Goal: Information Seeking & Learning: Learn about a topic

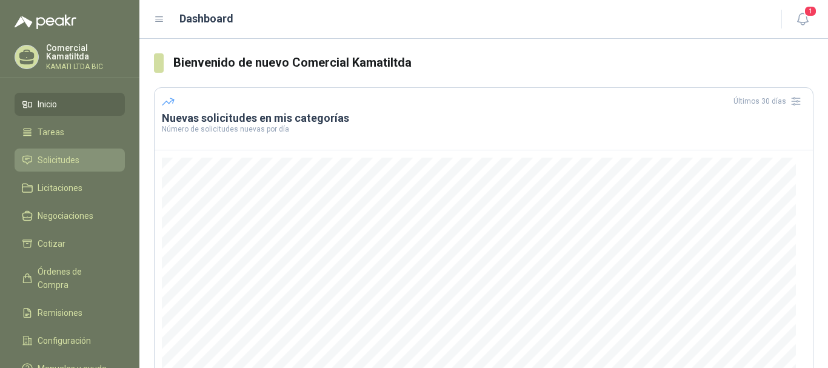
click at [50, 152] on link "Solicitudes" at bounding box center [70, 159] width 110 height 23
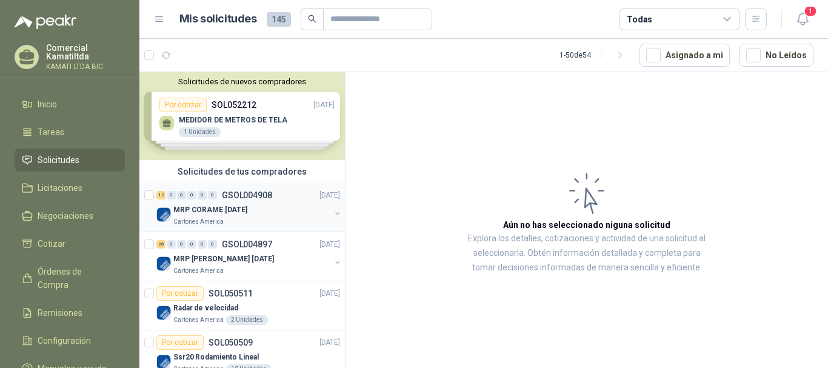
click at [287, 208] on div "MRP CORAME [DATE]" at bounding box center [251, 209] width 157 height 15
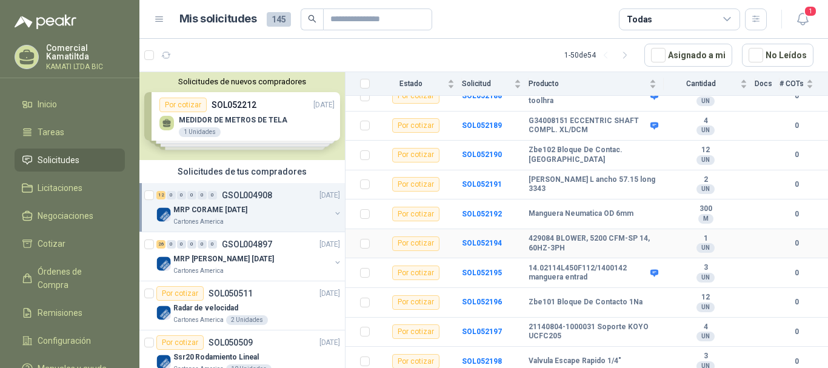
scroll to position [215, 0]
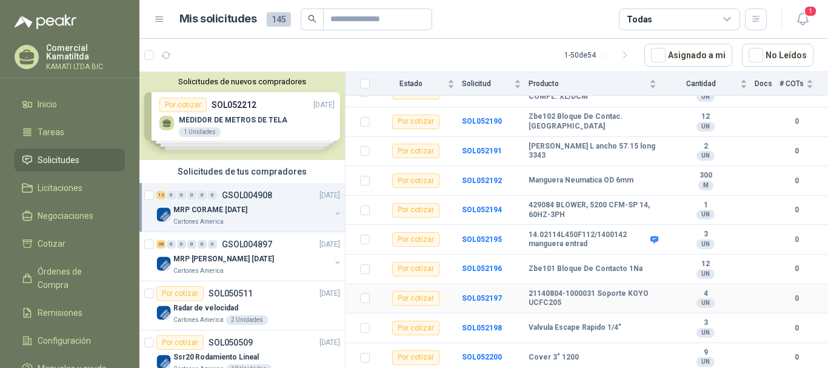
click at [609, 293] on b "21140804-1000031 Soporte KOYO UCFC205" at bounding box center [593, 298] width 128 height 19
click at [478, 299] on b "SOL052197" at bounding box center [482, 298] width 40 height 8
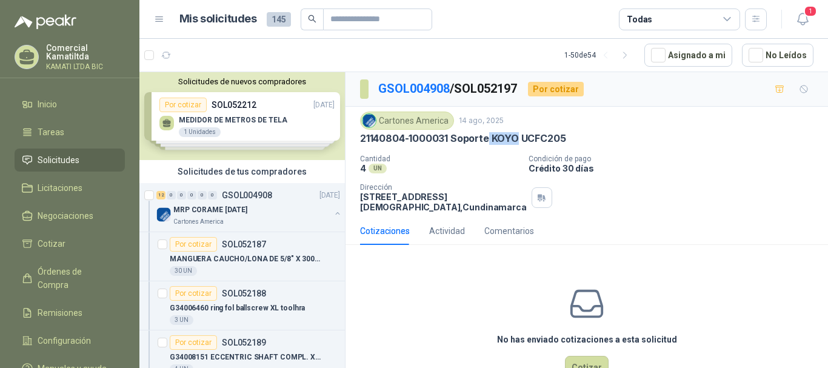
drag, startPoint x: 490, startPoint y: 134, endPoint x: 517, endPoint y: 133, distance: 26.7
click at [517, 133] on p "21140804-1000031 Soporte KOYO UCFC205" at bounding box center [462, 138] width 205 height 13
drag, startPoint x: 524, startPoint y: 137, endPoint x: 612, endPoint y: 136, distance: 87.9
click at [612, 136] on div "21140804-1000031 Soporte KOYO UCFC205" at bounding box center [586, 138] width 453 height 13
copy p "UCFC205"
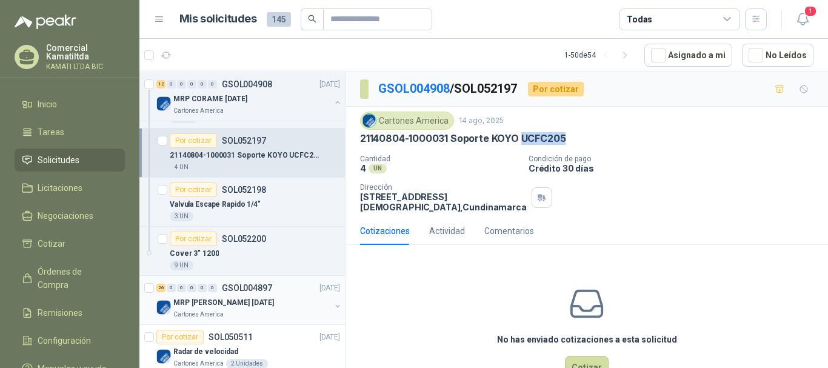
scroll to position [606, 0]
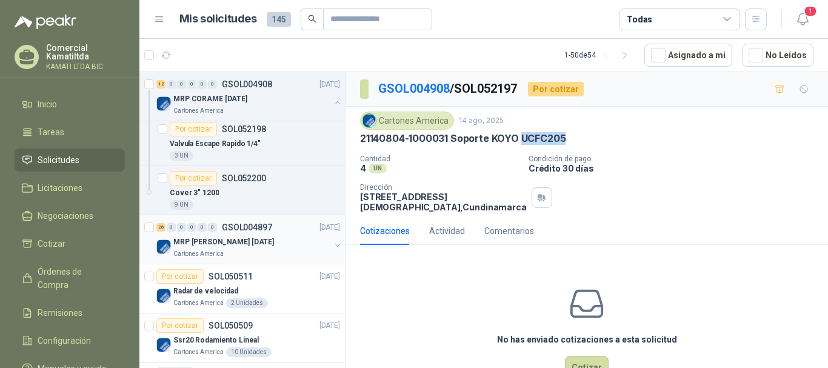
click at [279, 233] on div "26 0 0 0 0 0 GSOL004897 [DATE]" at bounding box center [249, 227] width 186 height 15
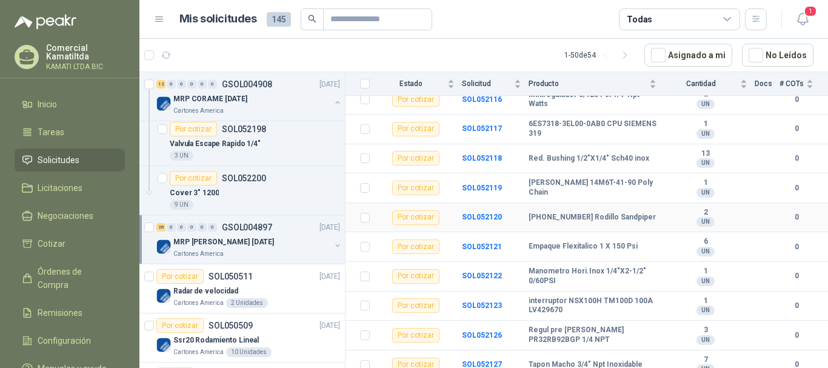
scroll to position [303, 0]
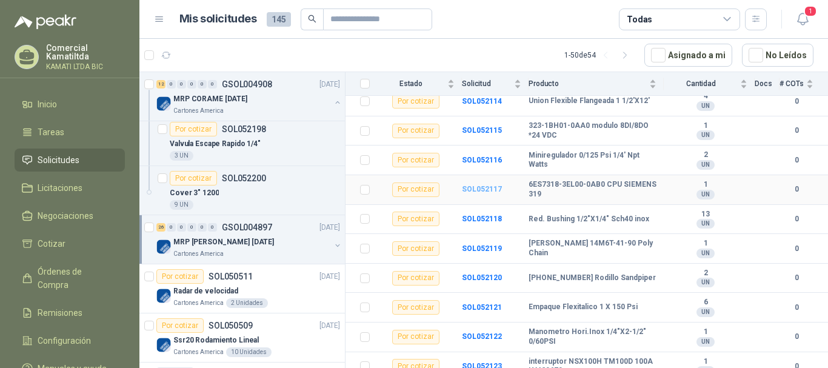
click at [487, 185] on b "SOL052117" at bounding box center [482, 189] width 40 height 8
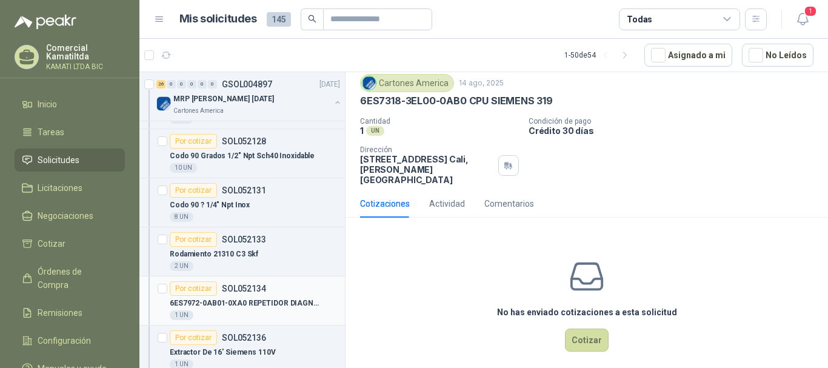
scroll to position [1636, 0]
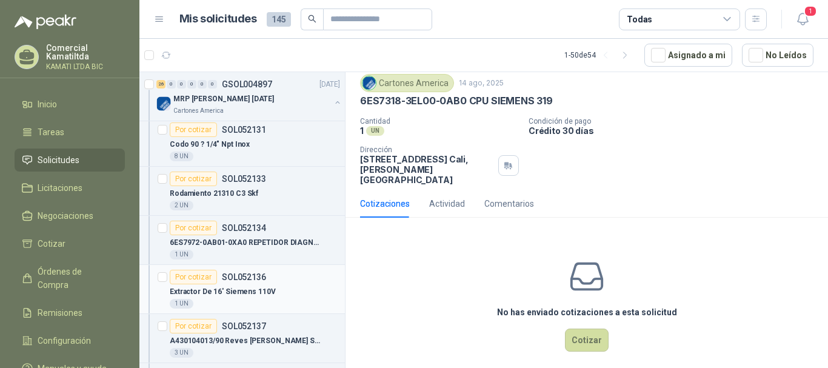
click at [274, 285] on div "Extractor De 16' Siemens 110V" at bounding box center [255, 291] width 170 height 15
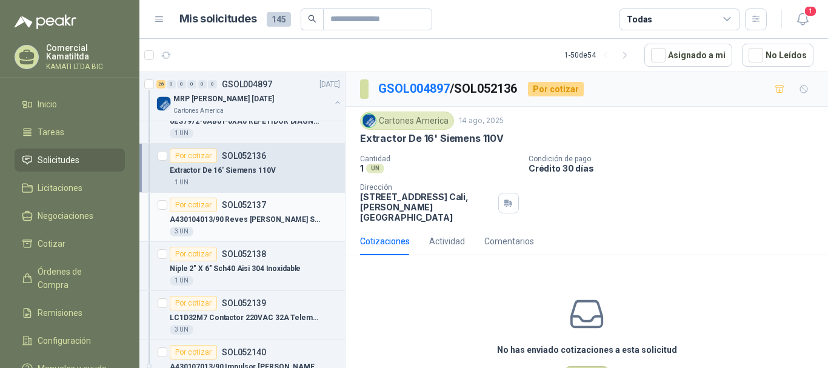
scroll to position [1818, 0]
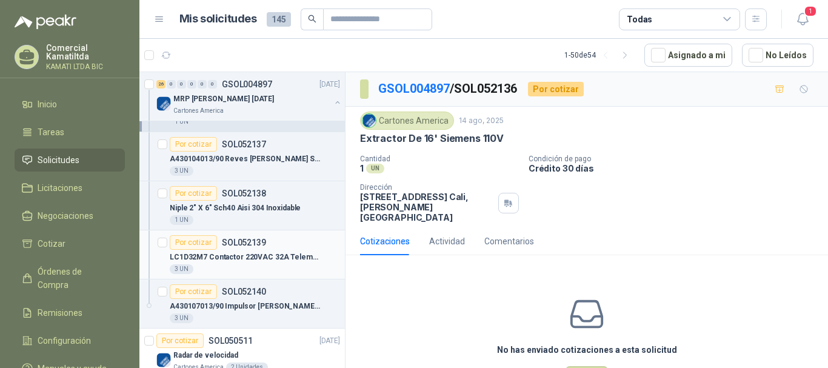
click at [298, 257] on p "LC1D32M7 Contactor 220VAC 32A Telemecani" at bounding box center [245, 258] width 151 height 12
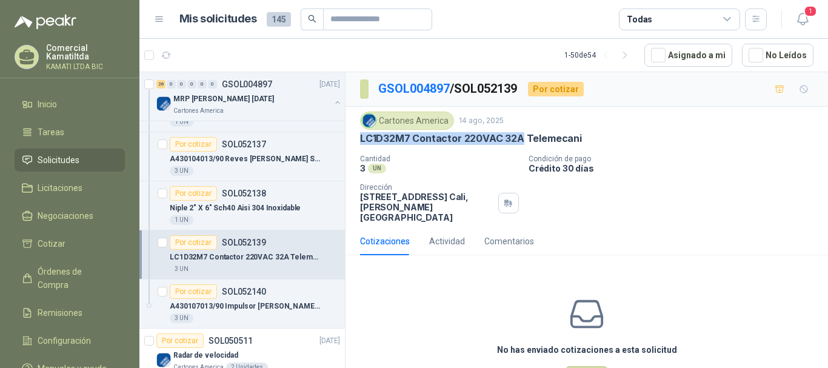
drag, startPoint x: 361, startPoint y: 141, endPoint x: 521, endPoint y: 140, distance: 160.0
click at [521, 140] on p "LC1D32M7 Contactor 220VAC 32A Telemecani" at bounding box center [471, 138] width 222 height 13
copy p "LC1D32M7 Contactor 220VAC 32A"
click at [235, 302] on p "A430107013/90 Impulsor [PERSON_NAME] 5x4" at bounding box center [245, 307] width 151 height 12
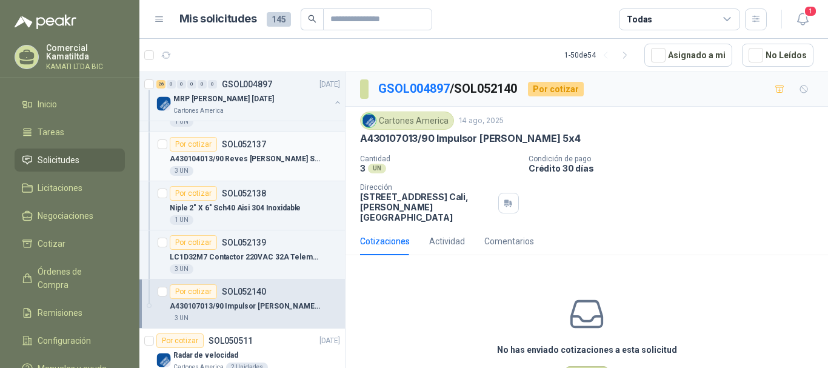
click at [273, 158] on p "A430104013/90 Reves [PERSON_NAME] Succion 5x4" at bounding box center [245, 159] width 151 height 12
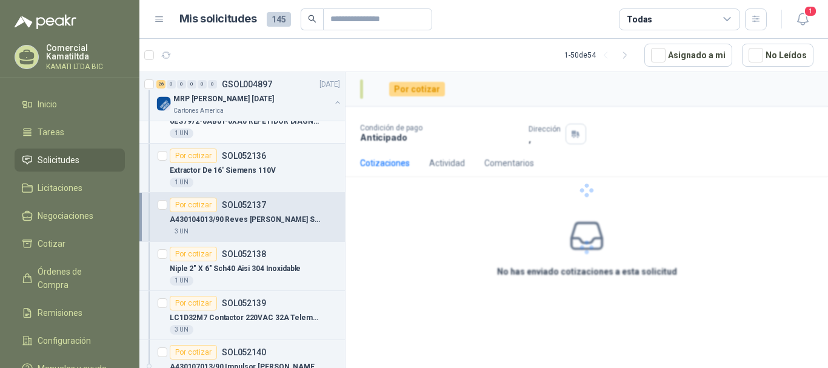
scroll to position [1697, 0]
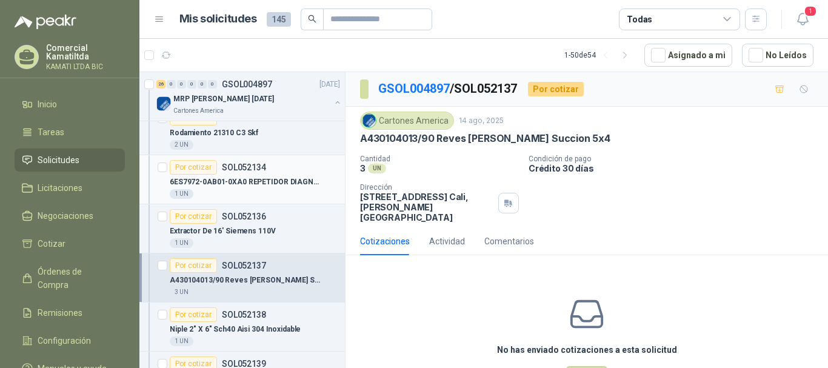
click at [280, 192] on div "1 UN" at bounding box center [255, 194] width 170 height 10
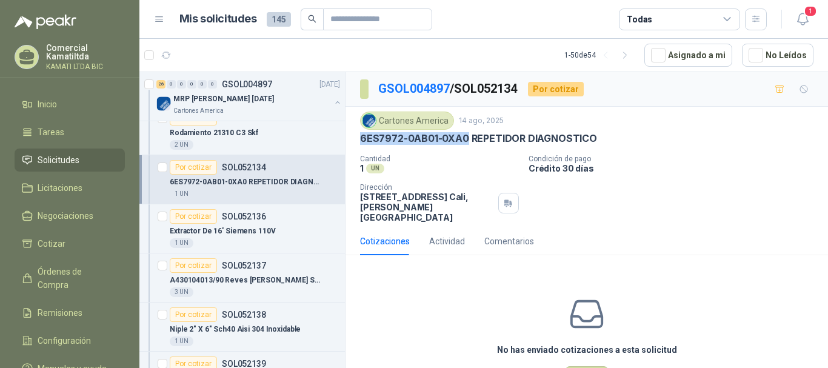
drag, startPoint x: 361, startPoint y: 135, endPoint x: 465, endPoint y: 139, distance: 104.3
click at [465, 139] on p "6ES7972-0AB01-0XA0 REPETIDOR DIAGNOSTICO" at bounding box center [478, 138] width 237 height 13
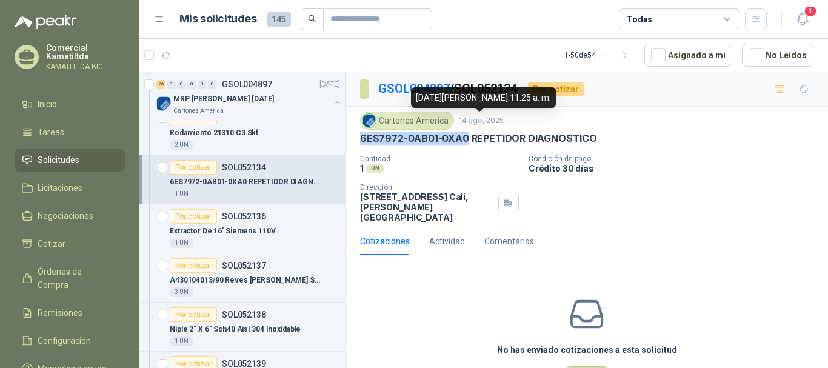
copy p "6ES7972-0AB01-0XA0"
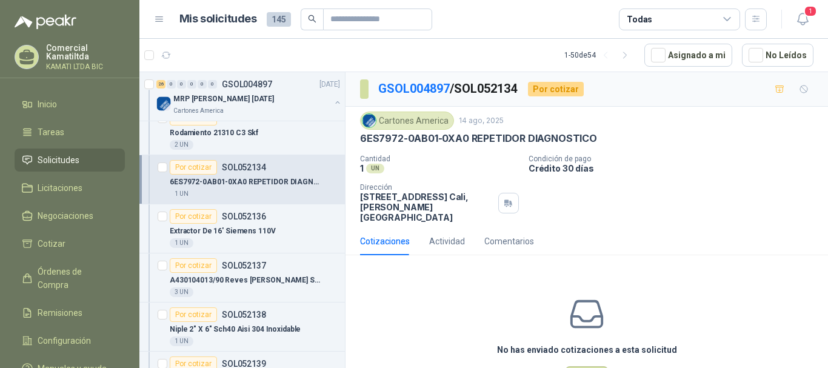
drag, startPoint x: 503, startPoint y: 299, endPoint x: 490, endPoint y: 293, distance: 14.9
click at [502, 299] on div "No has enviado cotizaciones a esta solicitud Cotizar" at bounding box center [586, 342] width 482 height 155
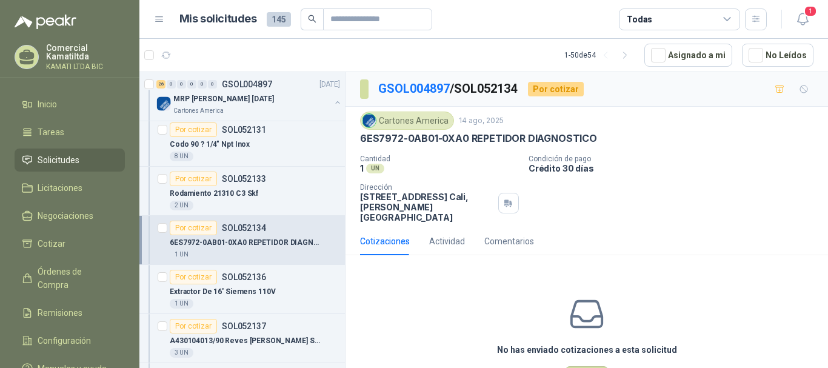
scroll to position [1576, 0]
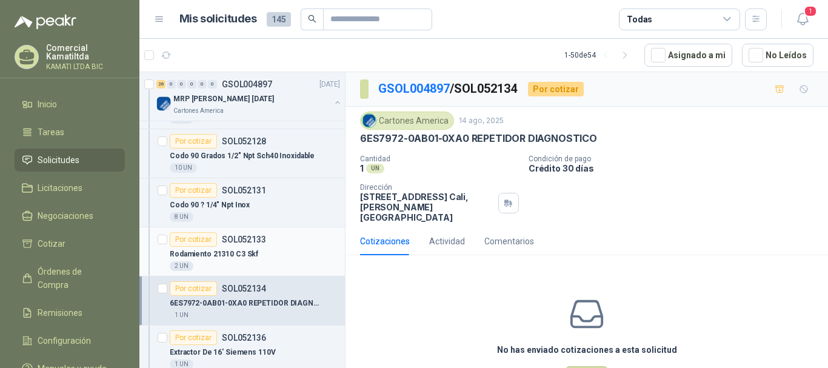
click at [270, 247] on div "Rodamiento 21310 C3 Skf" at bounding box center [255, 254] width 170 height 15
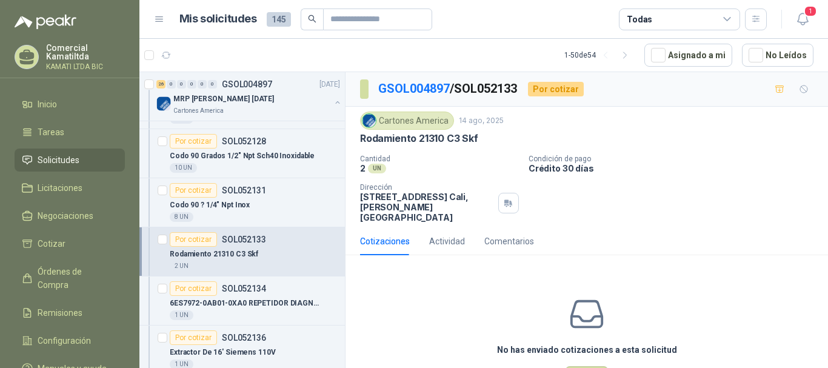
click at [360, 139] on div "Cartones America [DATE] Rodamiento 21310 C3 Skf Cantidad 2 UN Condición de pag…" at bounding box center [586, 167] width 482 height 121
drag, startPoint x: 418, startPoint y: 138, endPoint x: 476, endPoint y: 143, distance: 58.4
click at [476, 143] on p "Rodamiento 21310 C3 Skf" at bounding box center [419, 138] width 118 height 13
copy p "21310 C3 Skf"
click at [259, 298] on p "6ES7972-0AB01-0XA0 REPETIDOR DIAGNOSTICO" at bounding box center [245, 304] width 151 height 12
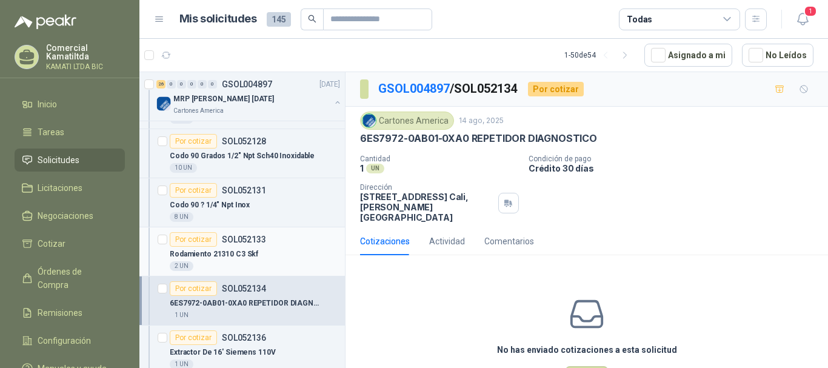
click at [267, 255] on div "Rodamiento 21310 C3 Skf" at bounding box center [255, 254] width 170 height 15
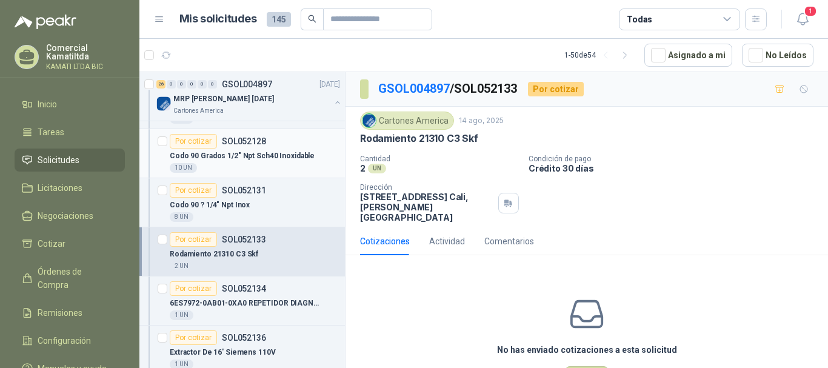
click at [279, 176] on article "Por cotizar SOL052128 Codo 90 Grados 1/2" Npt Sch40 Inoxidable 10 UN" at bounding box center [241, 153] width 205 height 49
click at [275, 202] on div "Codo 90 ? 1/4" Npt Inox" at bounding box center [255, 205] width 170 height 15
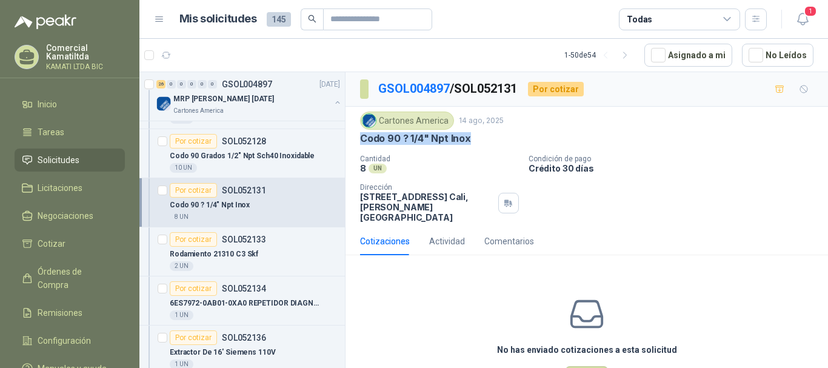
drag, startPoint x: 362, startPoint y: 138, endPoint x: 493, endPoint y: 138, distance: 130.9
click at [493, 138] on div "Codo 90 ? 1/4" Npt Inox" at bounding box center [586, 138] width 453 height 13
copy p "Codo 90 ? 1/4" Npt Inox"
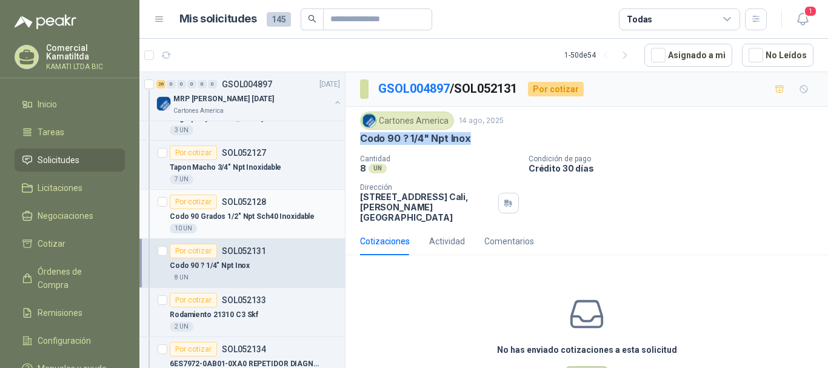
click at [308, 221] on div "Codo 90 Grados 1/2" Npt Sch40 Inoxidable" at bounding box center [255, 216] width 170 height 15
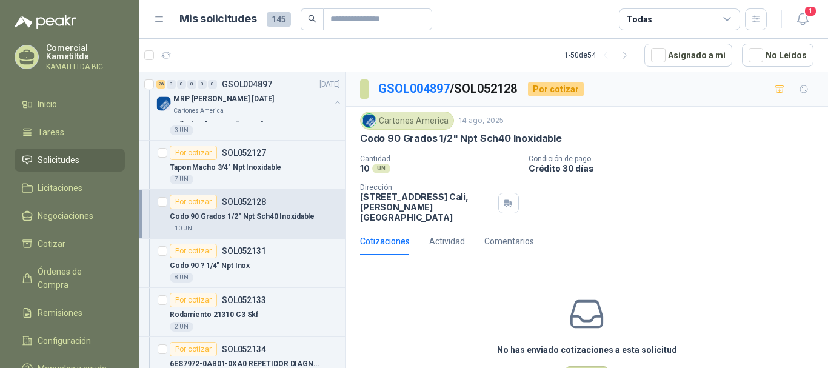
scroll to position [1455, 0]
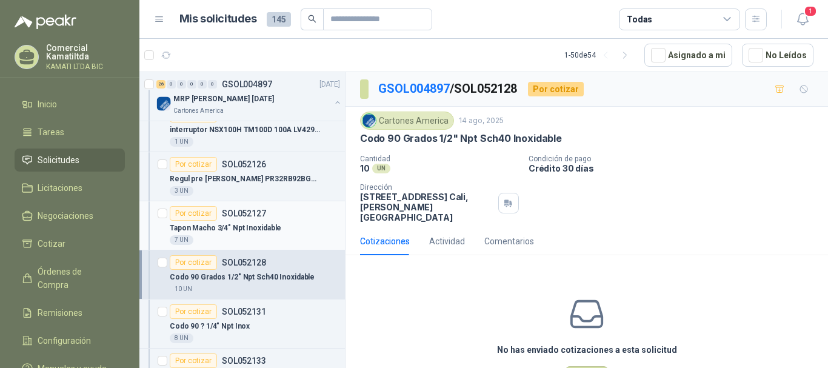
click at [270, 215] on div "Por cotizar SOL052127" at bounding box center [255, 213] width 170 height 15
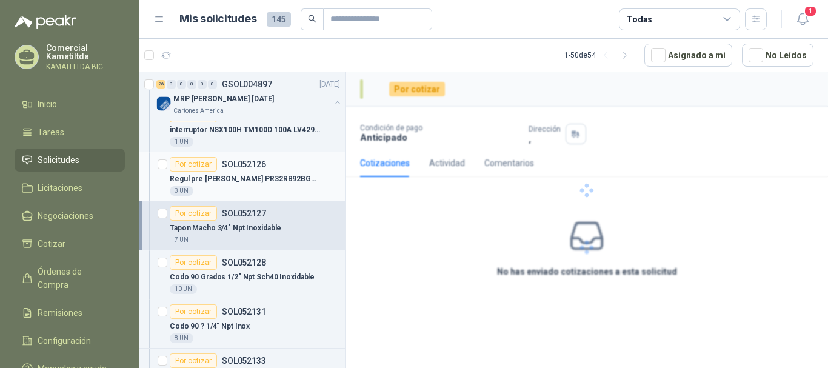
click at [309, 181] on div "Regul pre [PERSON_NAME] PR32RB92BGP 1/4 NPT" at bounding box center [255, 179] width 170 height 15
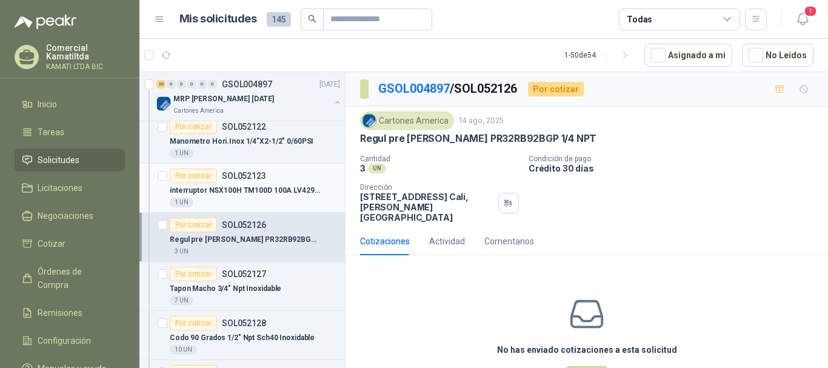
scroll to position [1333, 0]
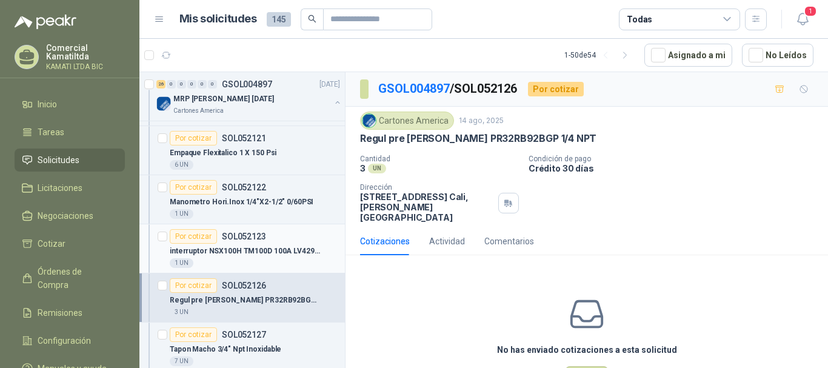
click at [287, 242] on div "Por cotizar SOL052123" at bounding box center [255, 236] width 170 height 15
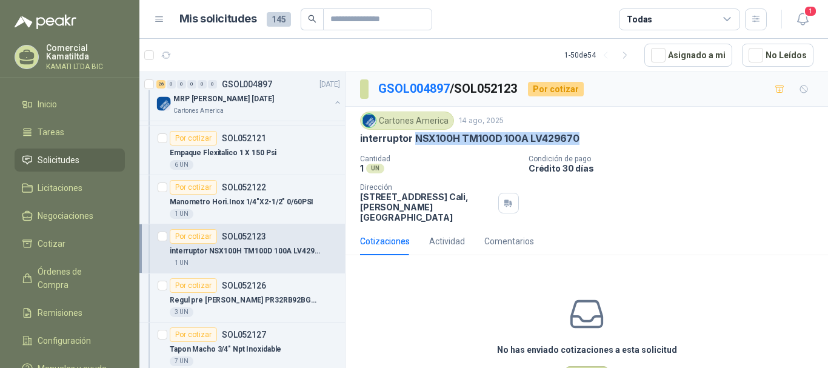
drag, startPoint x: 413, startPoint y: 139, endPoint x: 609, endPoint y: 132, distance: 195.9
click at [609, 132] on div "interruptor NSX100H TM100D 100A LV429670" at bounding box center [586, 138] width 453 height 13
copy p "NSX100H TM100D 100A LV429670"
click at [282, 199] on p "Manometro Hori.Inox 1/4"X2-1/2" 0/60PSI" at bounding box center [242, 202] width 144 height 12
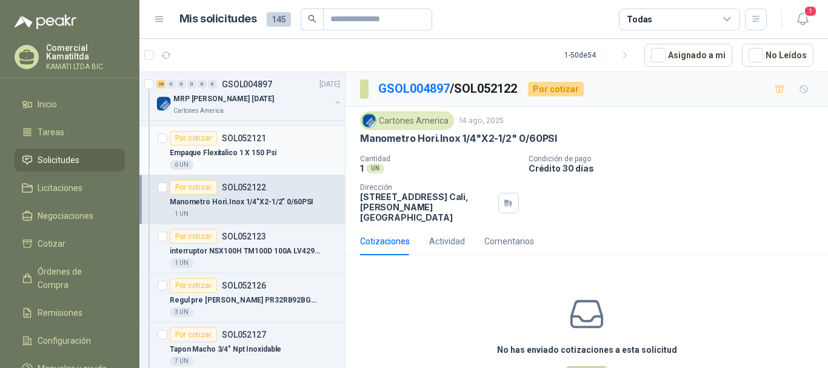
click at [295, 153] on div "Empaque Flexitalico 1 X 150 Psi" at bounding box center [255, 152] width 170 height 15
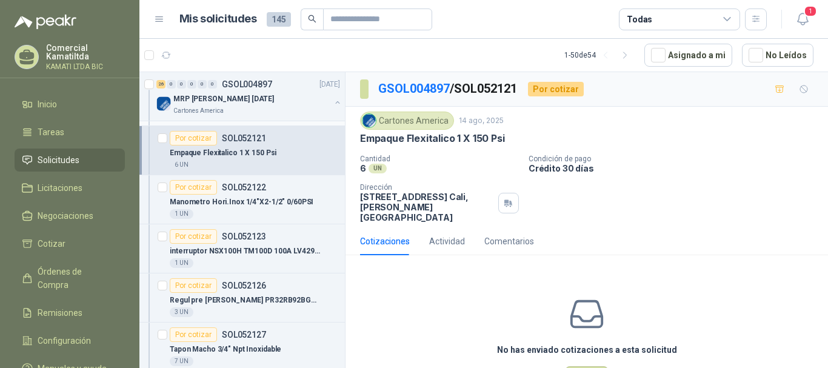
scroll to position [1273, 0]
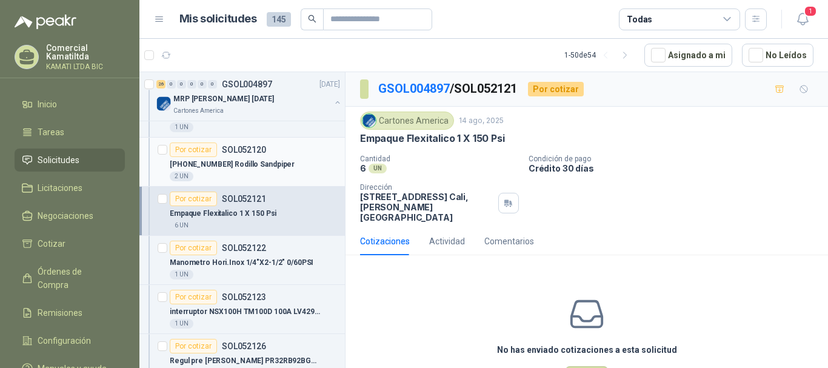
click at [284, 168] on div "[PHONE_NUMBER] Rodillo Sandpiper" at bounding box center [255, 164] width 170 height 15
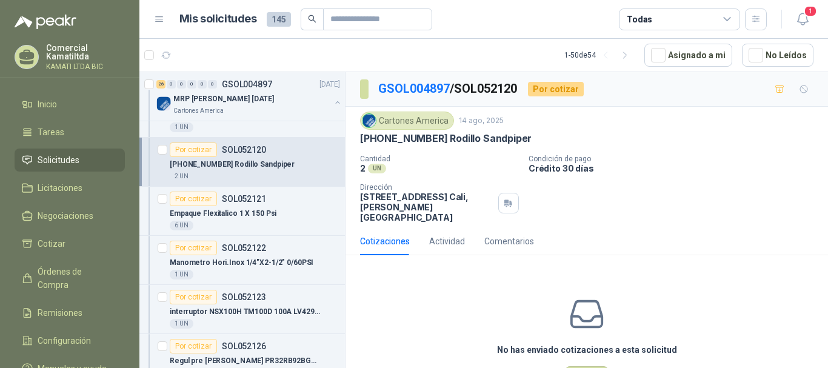
scroll to position [1212, 0]
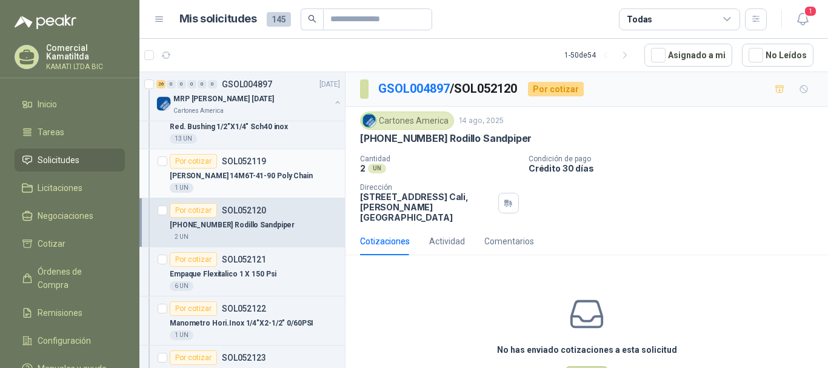
click at [288, 172] on div "[PERSON_NAME] 14M6T-41-90 Poly Chain" at bounding box center [255, 175] width 170 height 15
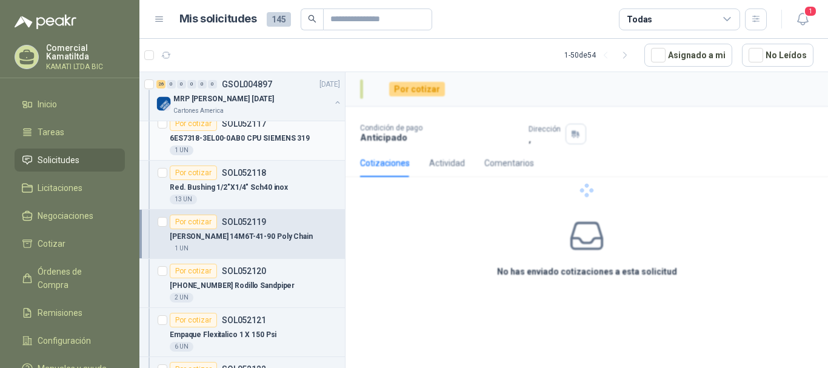
scroll to position [1091, 0]
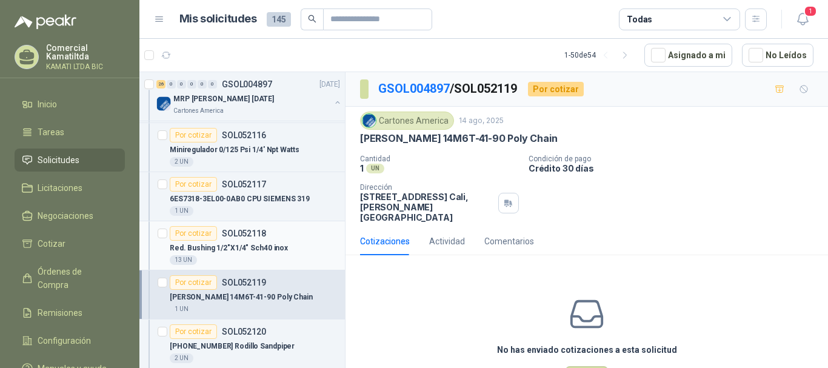
click at [295, 244] on div "Red. Bushing 1/2"X1/4" Sch40 inox" at bounding box center [255, 248] width 170 height 15
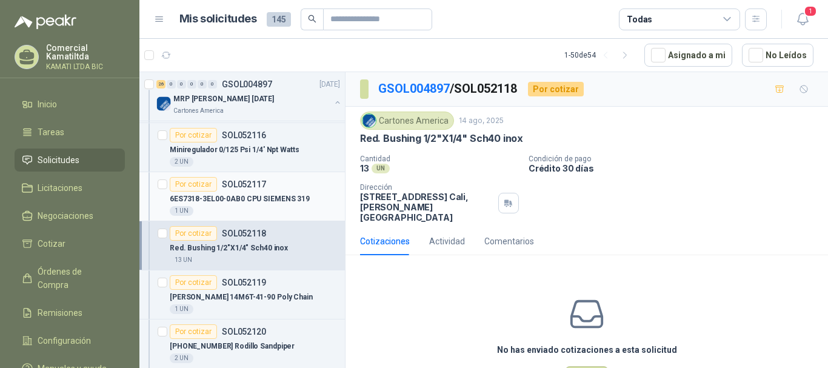
click at [294, 199] on p "6ES7318-3EL00-0AB0 CPU SIEMENS 319" at bounding box center [240, 199] width 140 height 12
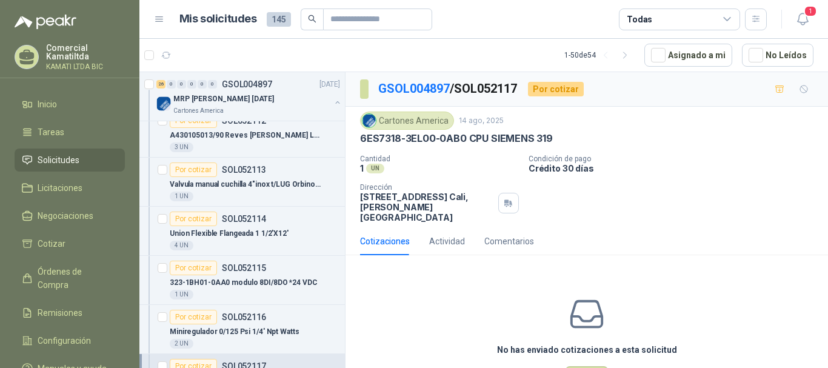
scroll to position [849, 0]
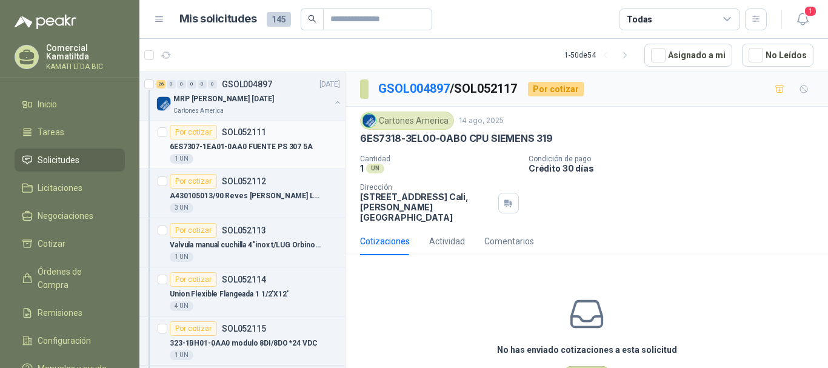
click at [296, 147] on p "6ES7307-1EA01-0AA0 FUENTE PS 307 5A" at bounding box center [241, 147] width 143 height 12
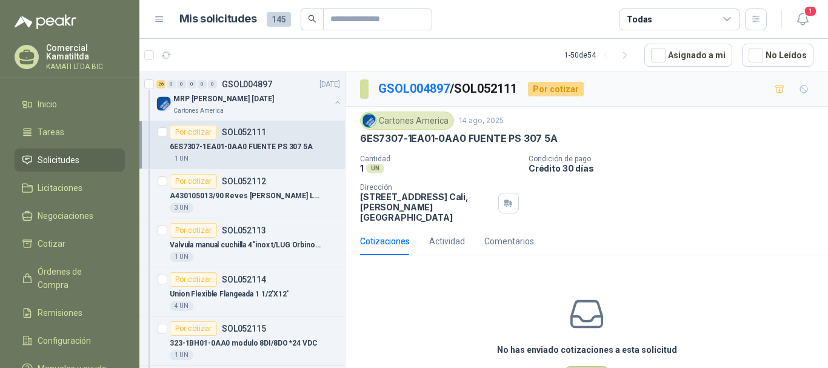
scroll to position [727, 0]
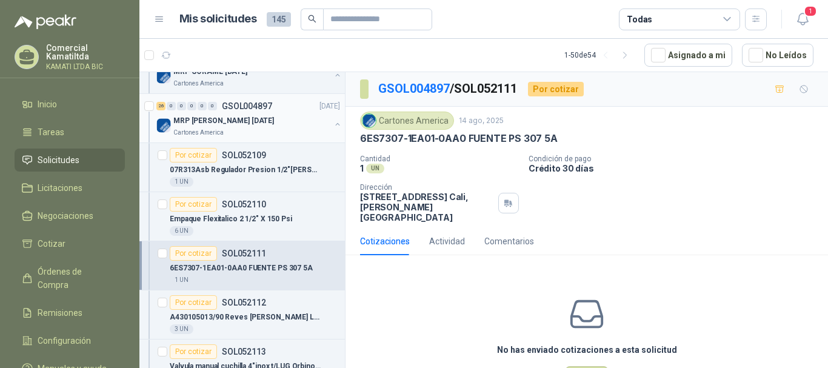
click at [333, 128] on button "button" at bounding box center [338, 124] width 10 height 10
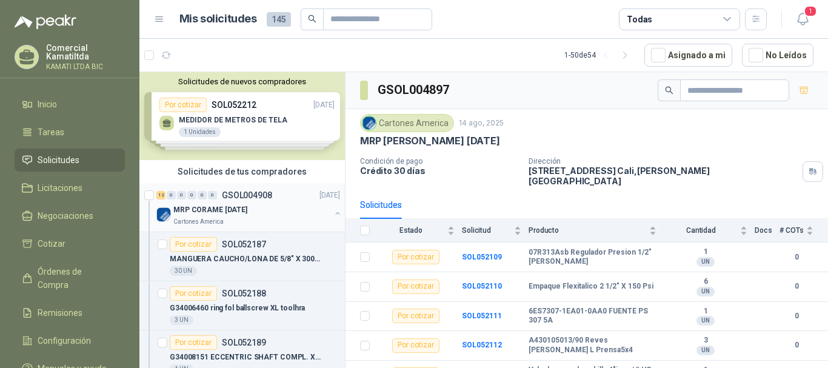
click at [318, 211] on div "MRP CORAME [DATE]" at bounding box center [251, 209] width 157 height 15
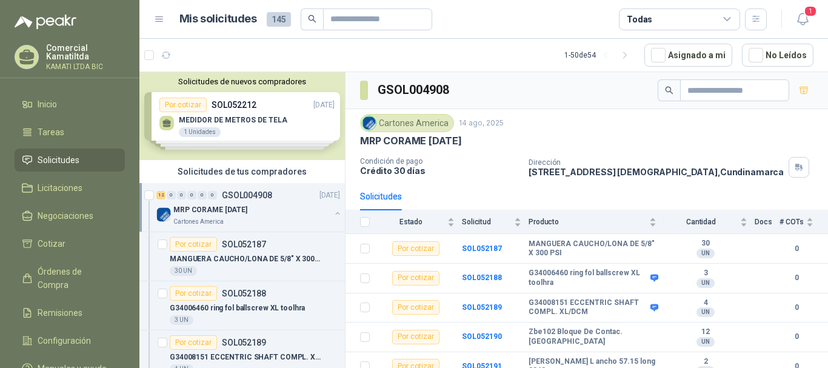
click at [333, 212] on button "button" at bounding box center [338, 213] width 10 height 10
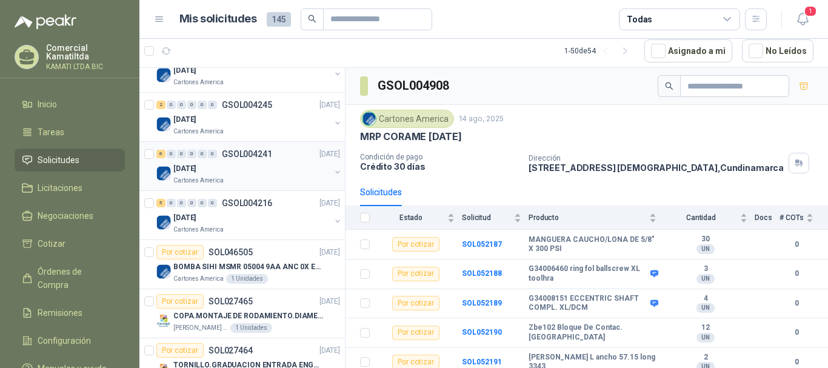
scroll to position [788, 0]
